Goal: Task Accomplishment & Management: Use online tool/utility

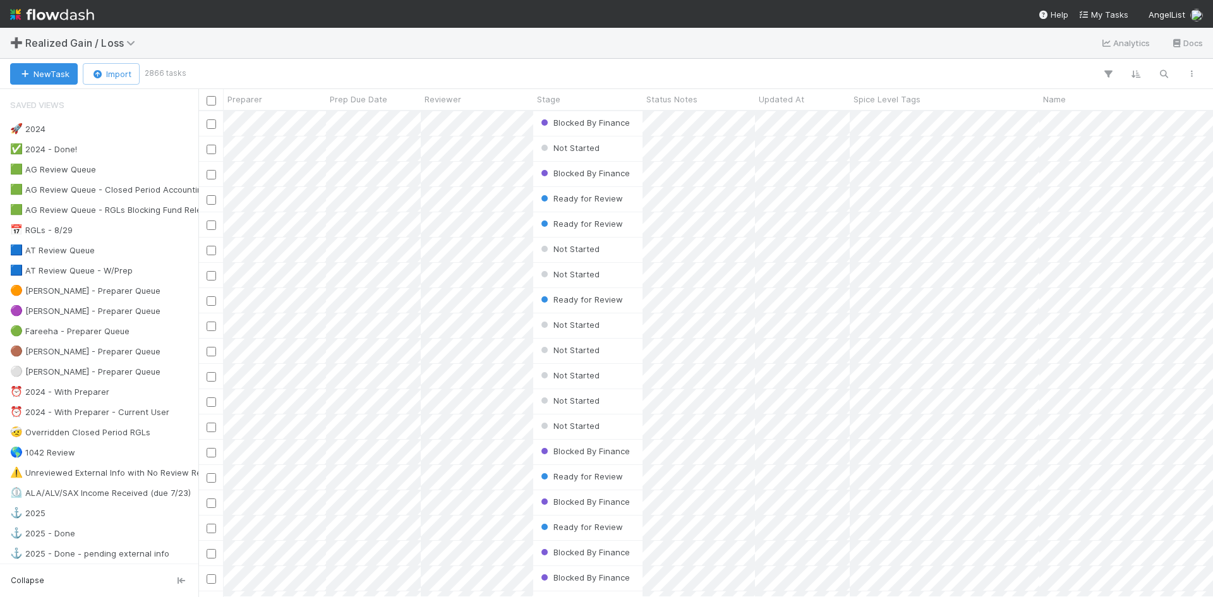
scroll to position [476, 1005]
drag, startPoint x: 0, startPoint y: 0, endPoint x: 535, endPoint y: 378, distance: 655.0
click at [535, 378] on div "Not Started" at bounding box center [587, 376] width 109 height 25
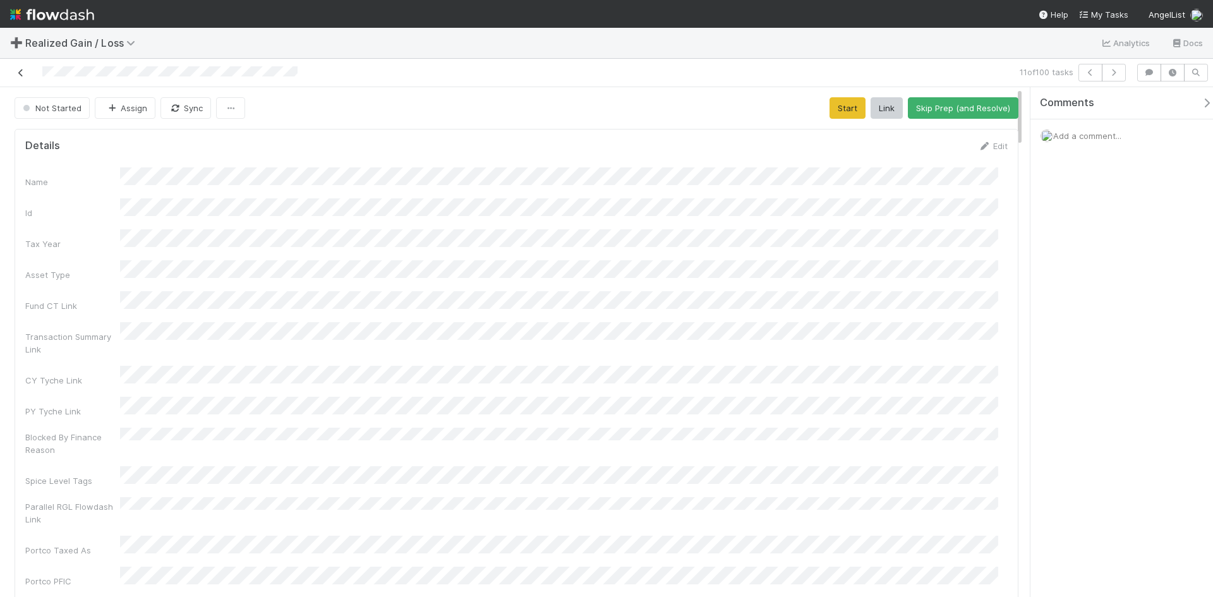
click at [21, 71] on icon at bounding box center [21, 73] width 13 height 8
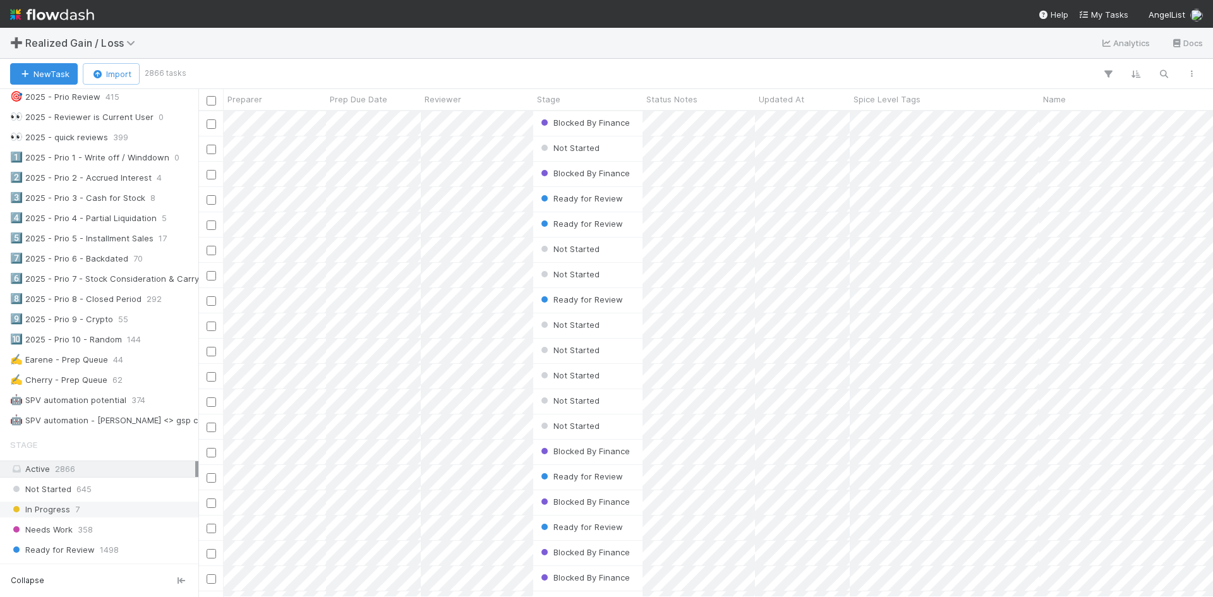
scroll to position [695, 0]
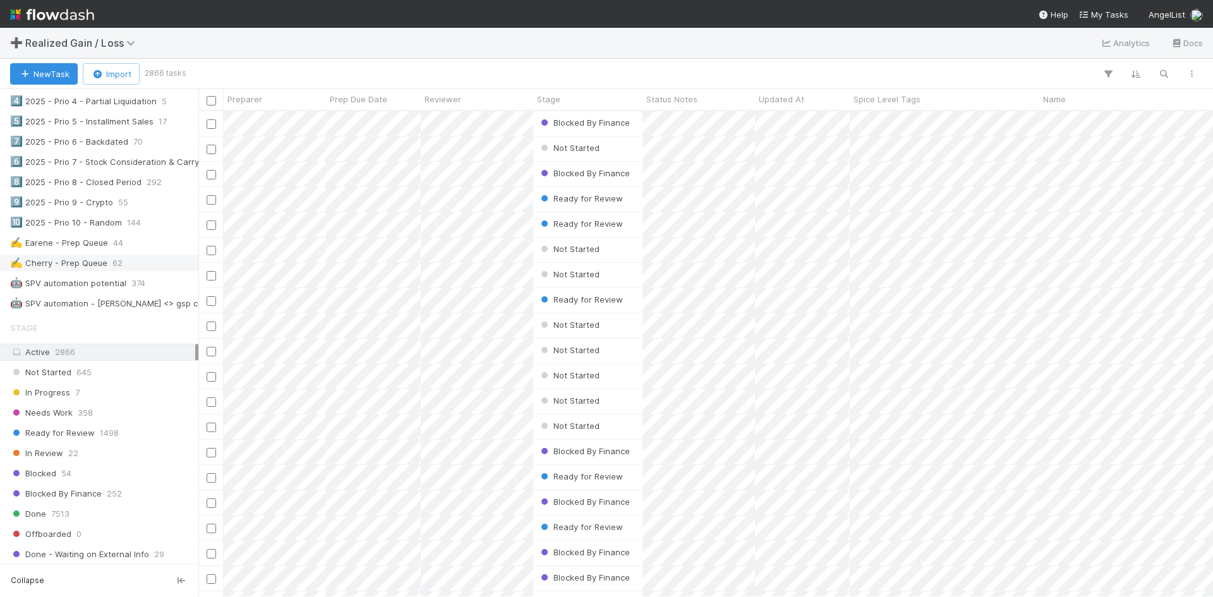
click at [106, 265] on div "✍️ Cherry - Prep Queue" at bounding box center [58, 263] width 97 height 16
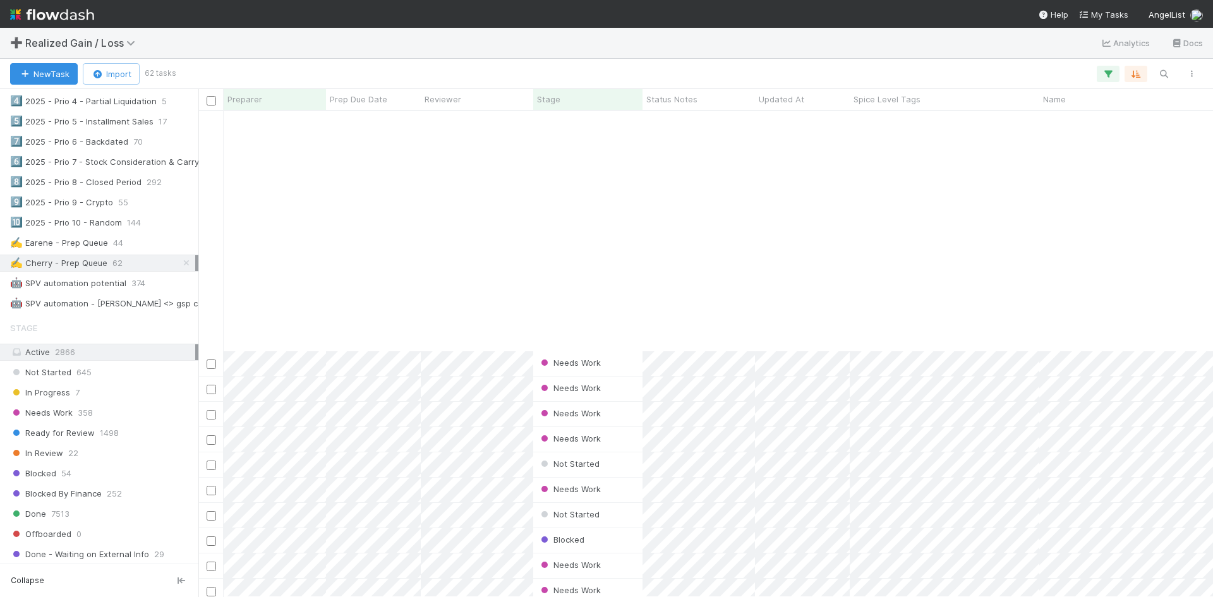
scroll to position [1091, 0]
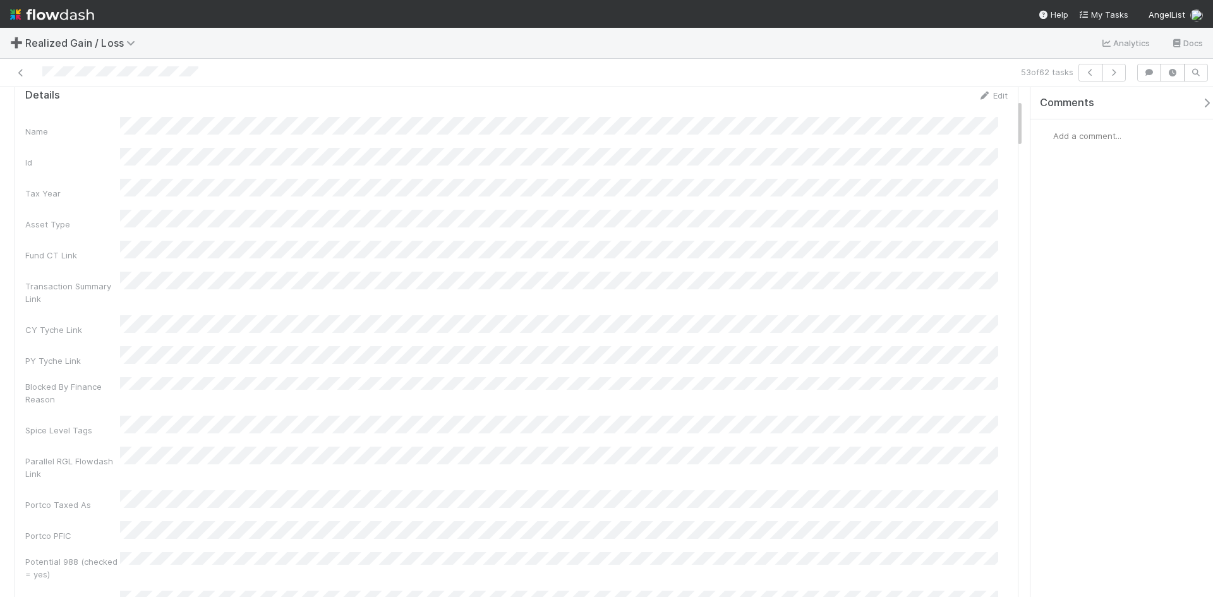
scroll to position [126, 0]
click at [233, 74] on div at bounding box center [288, 73] width 566 height 18
click at [720, 325] on div "Name Id Tax Year Asset Type Fund CT Link Transaction Summary Link CY Tyche Link…" at bounding box center [516, 345] width 983 height 490
click at [656, 210] on div "Name Id Tax Year Asset Type Fund CT Link Transaction Summary Link CY Tyche Link…" at bounding box center [516, 409] width 983 height 490
